Goal: Entertainment & Leisure: Consume media (video, audio)

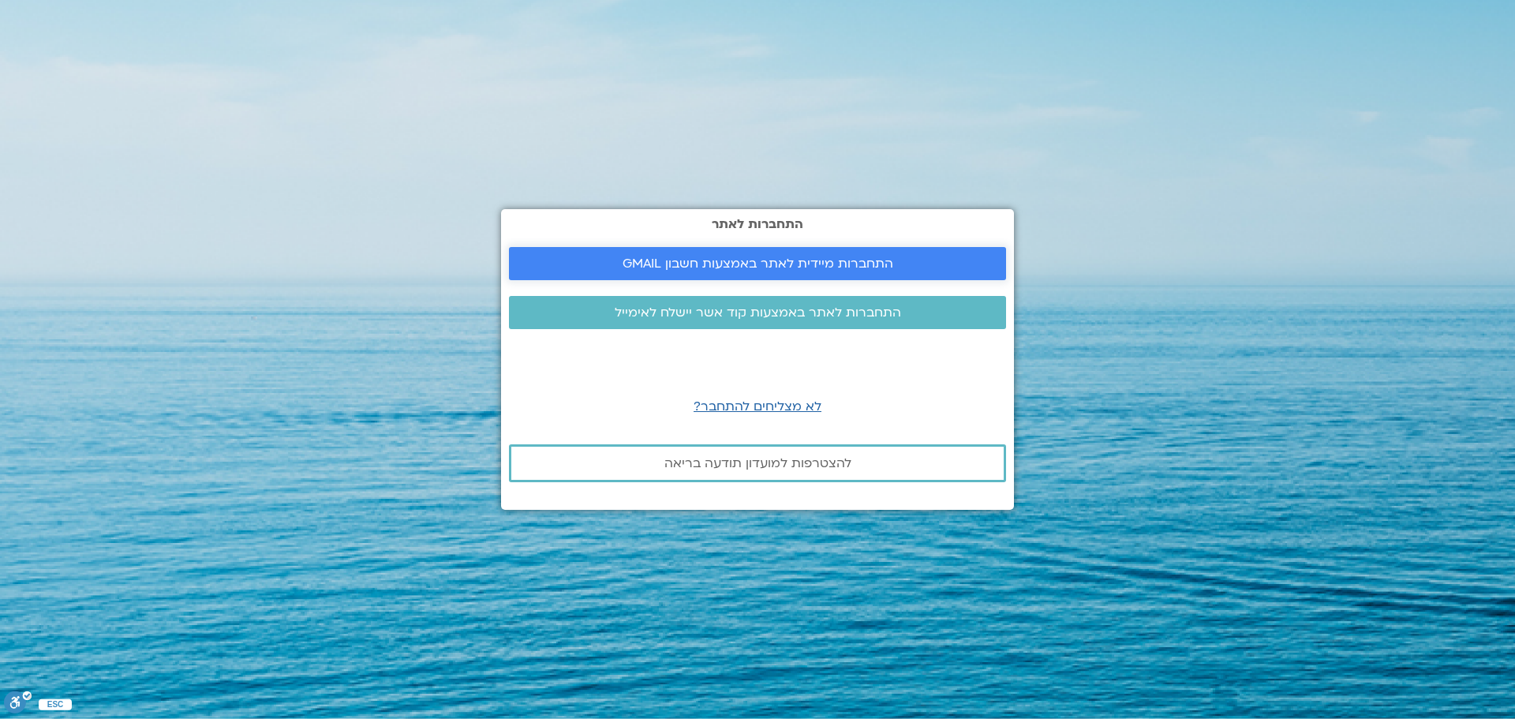
click at [778, 268] on span "התחברות מיידית לאתר באמצעות חשבון GMAIL" at bounding box center [758, 263] width 271 height 14
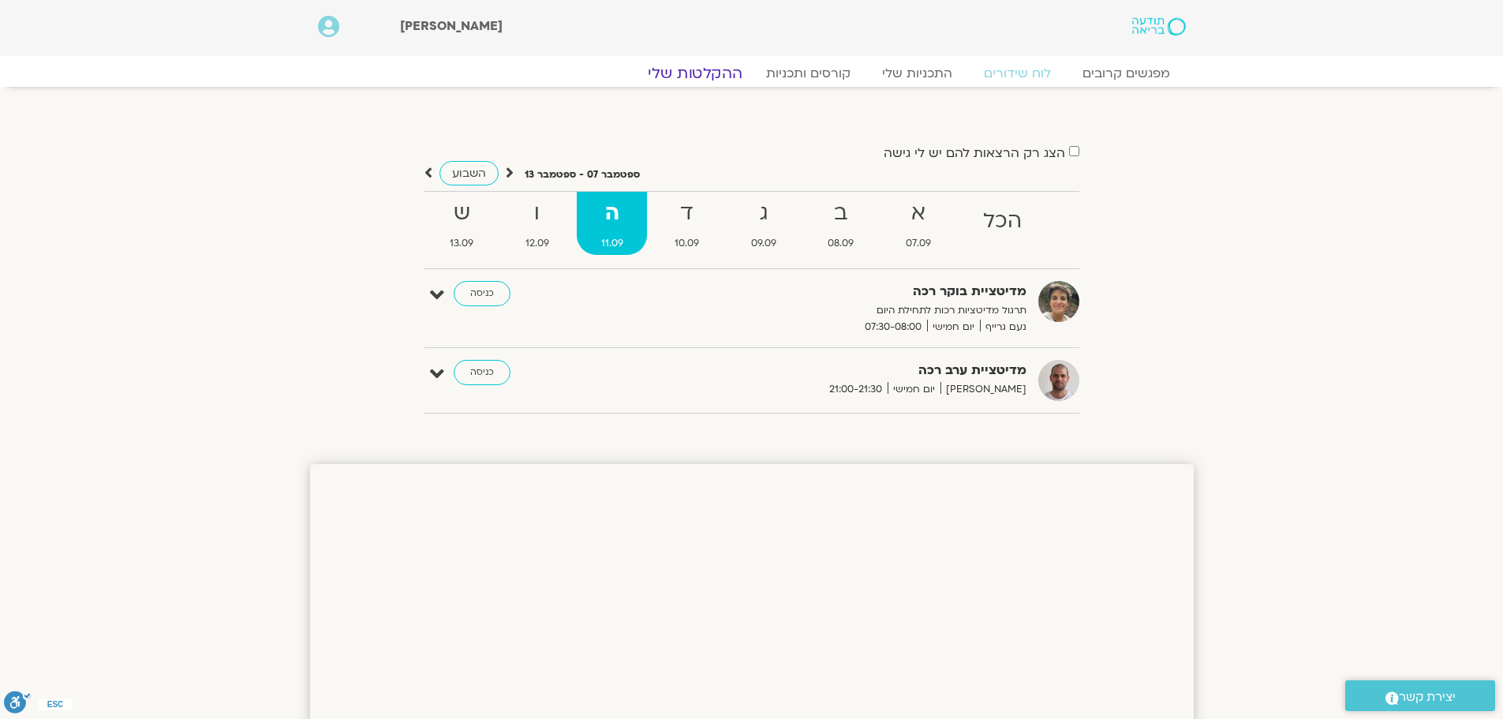
click at [697, 67] on link "ההקלטות שלי" at bounding box center [695, 73] width 133 height 19
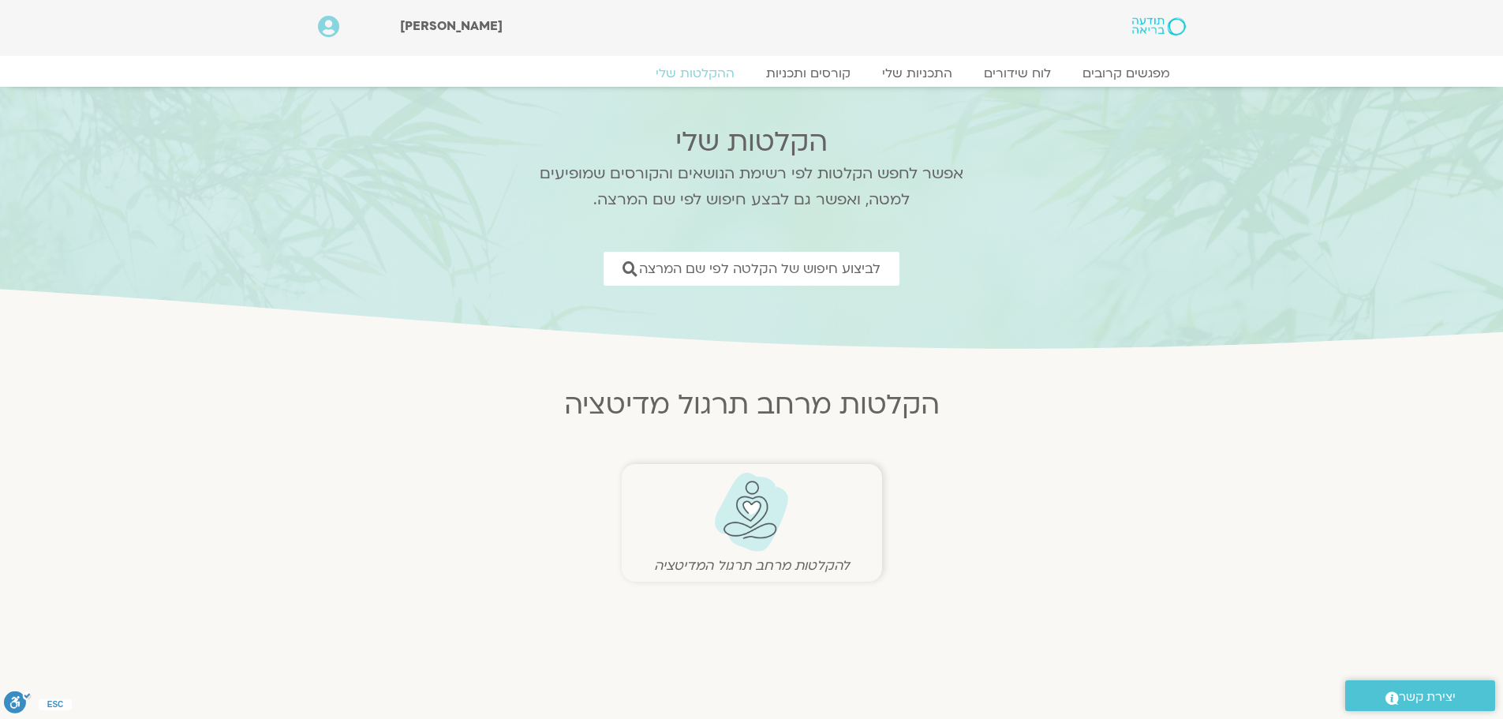
click at [746, 536] on img at bounding box center [752, 512] width 78 height 80
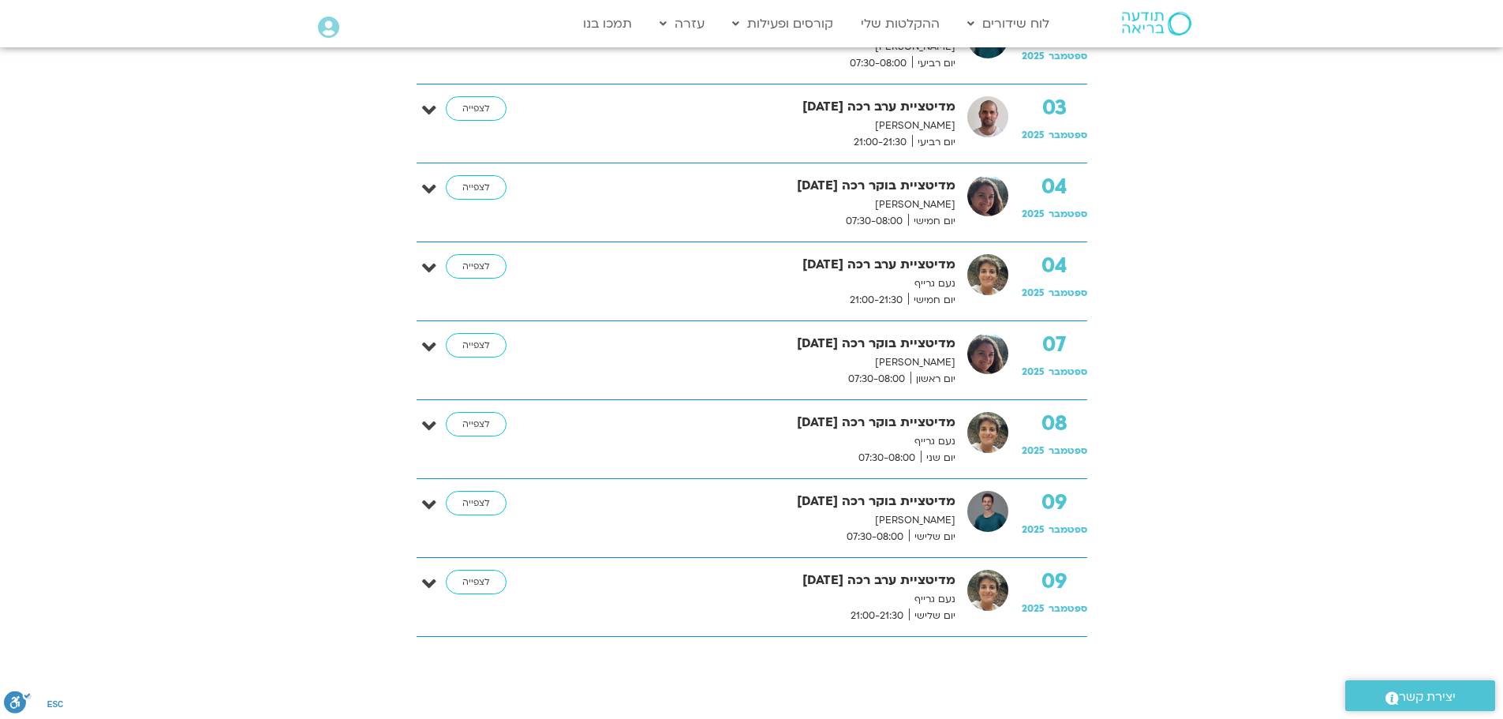
scroll to position [789, 0]
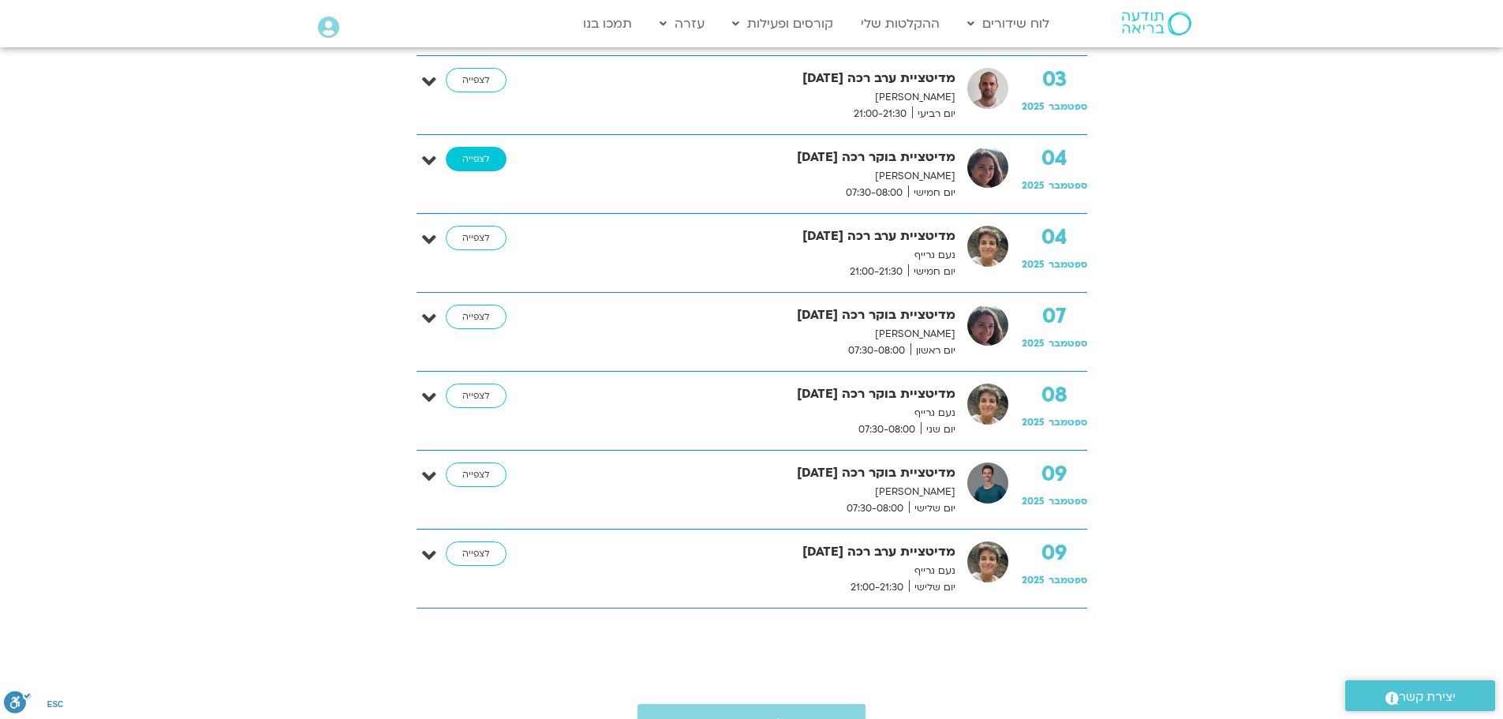
click at [479, 167] on link "לצפייה" at bounding box center [476, 159] width 61 height 25
